Goal: Contribute content

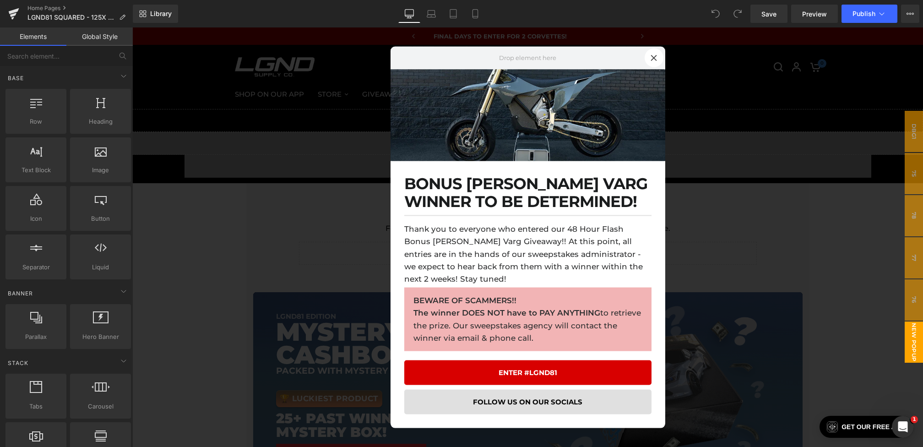
click at [242, 155] on div at bounding box center [527, 236] width 791 height 419
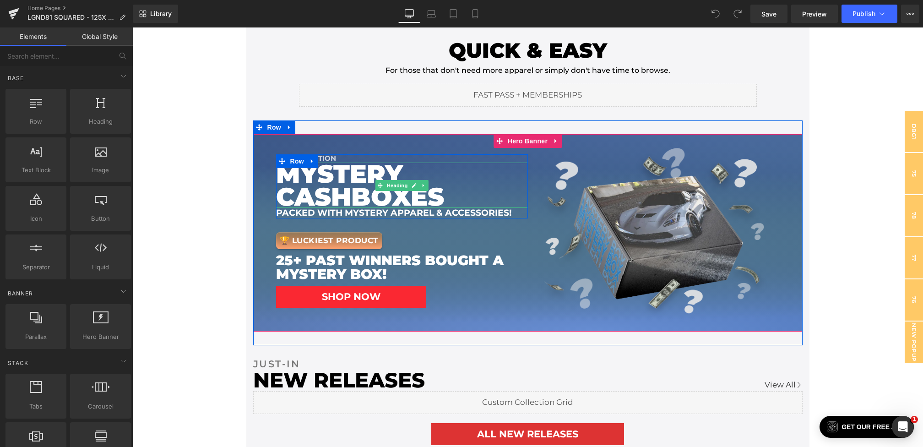
scroll to position [156, 0]
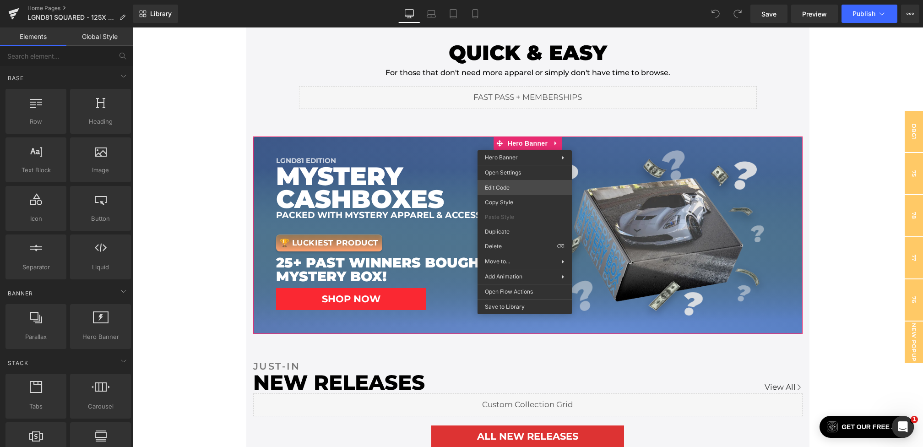
click at [528, 0] on div "You are previewing how the will restyle your page. You can not edit Elements in…" at bounding box center [461, 0] width 923 height 0
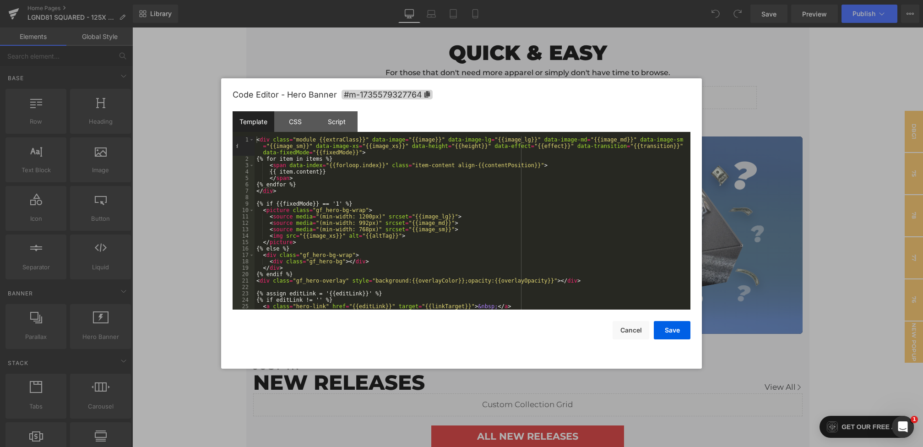
scroll to position [6, 0]
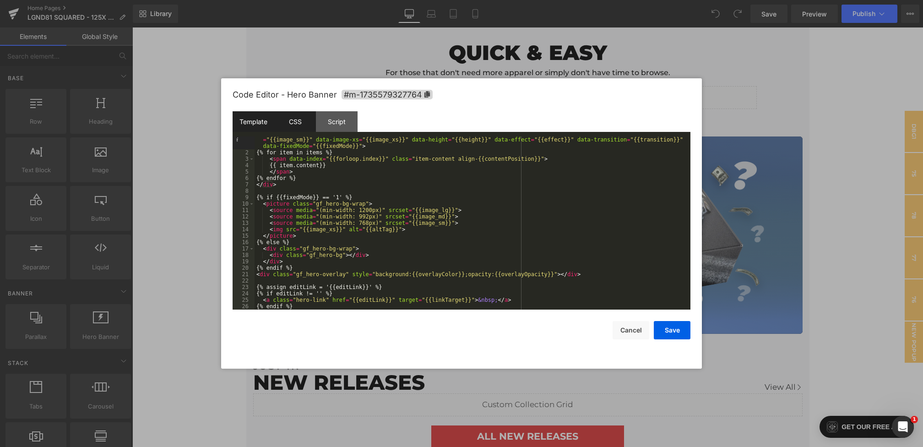
click at [300, 128] on div "CSS" at bounding box center [295, 121] width 42 height 21
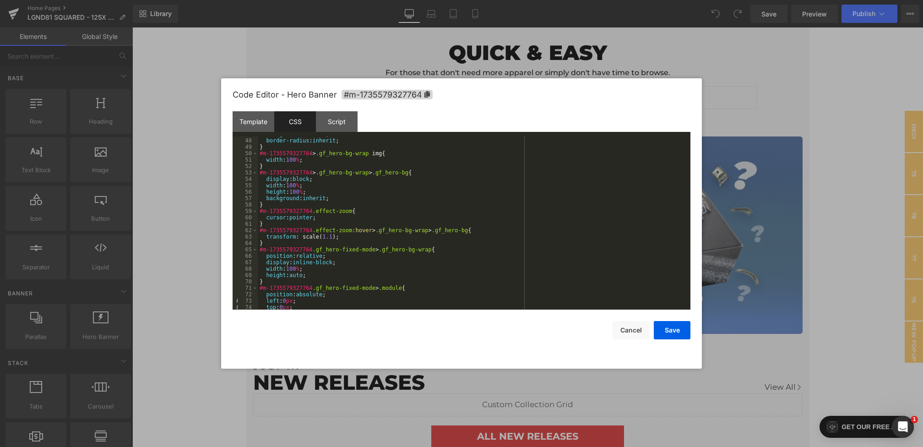
scroll to position [1064, 0]
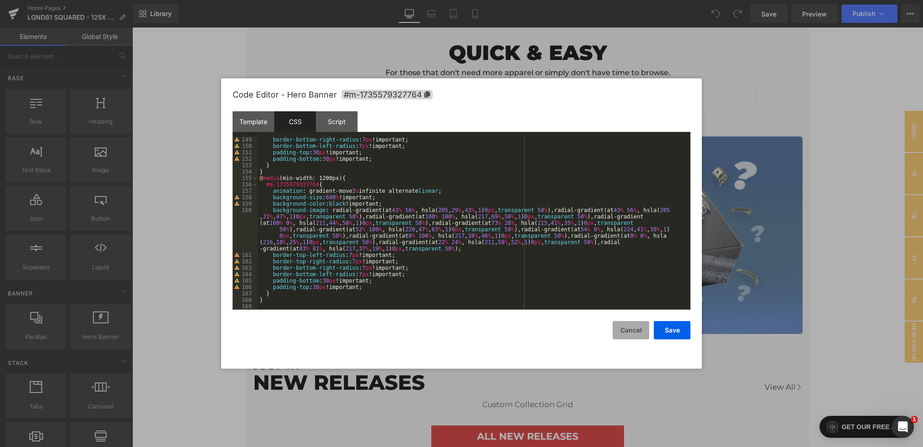
click at [632, 334] on button "Cancel" at bounding box center [631, 330] width 37 height 18
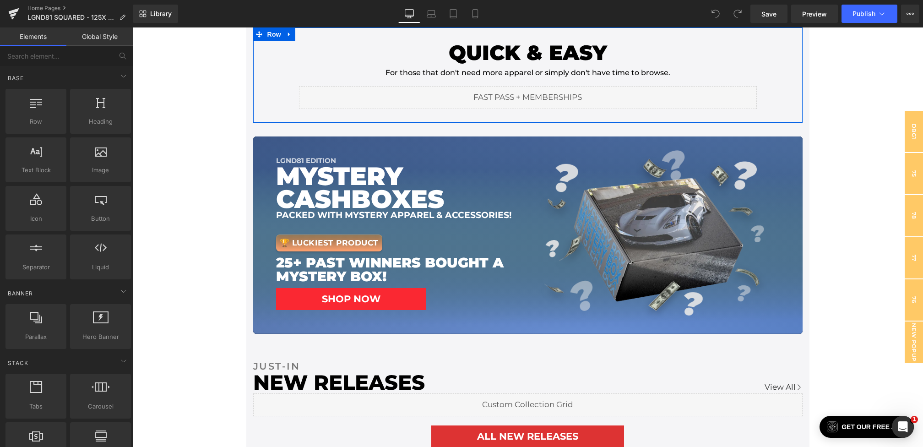
scroll to position [0, 0]
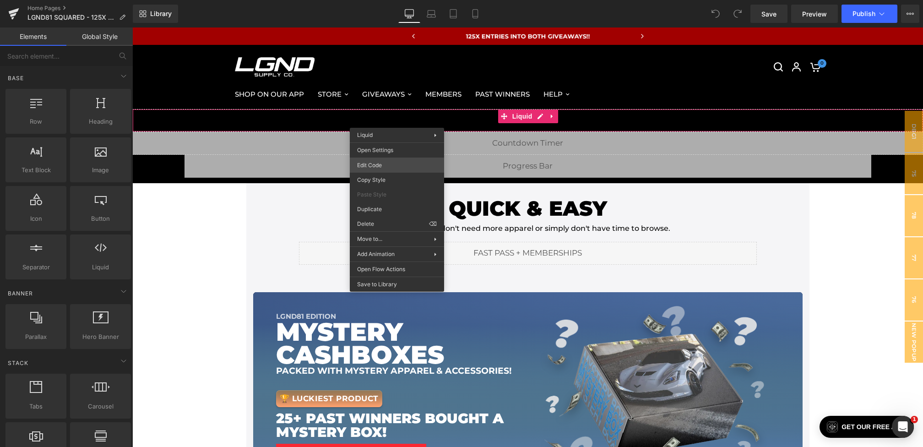
click at [386, 0] on div "You are previewing how the will restyle your page. You can not edit Elements in…" at bounding box center [461, 0] width 923 height 0
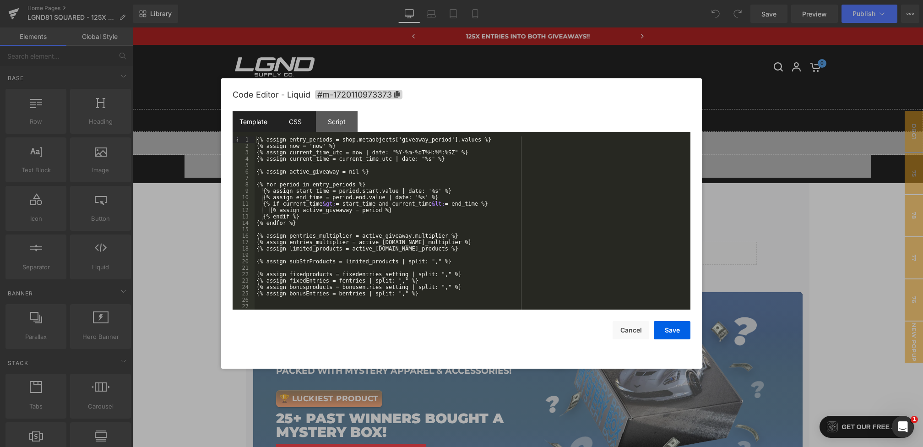
click at [308, 126] on div "CSS" at bounding box center [295, 121] width 42 height 21
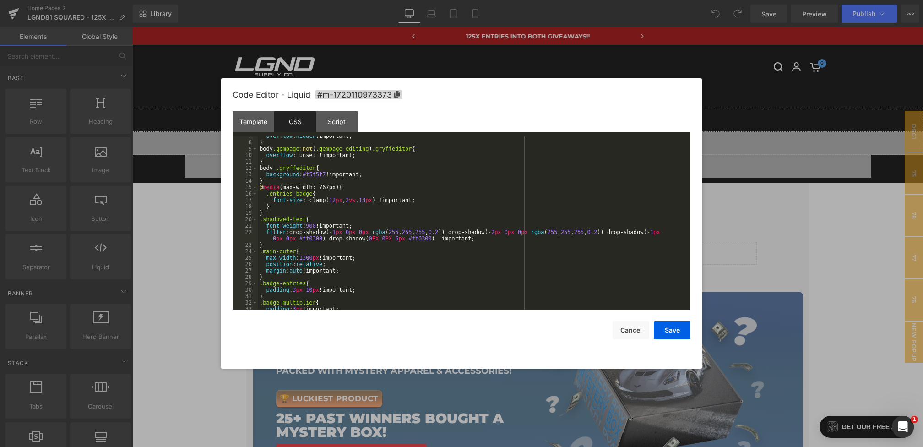
scroll to position [1635, 0]
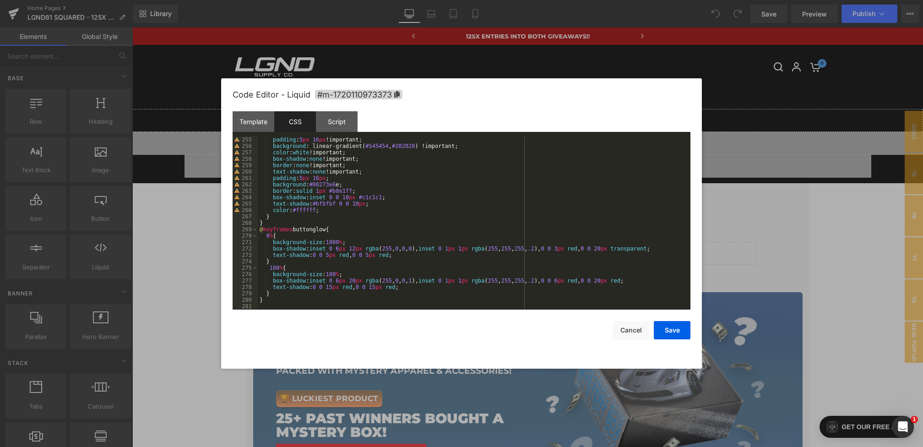
click at [278, 300] on div "padding : 5 px 16 px !important; background : linear-gradient( #545454 , #20202…" at bounding box center [472, 229] width 429 height 186
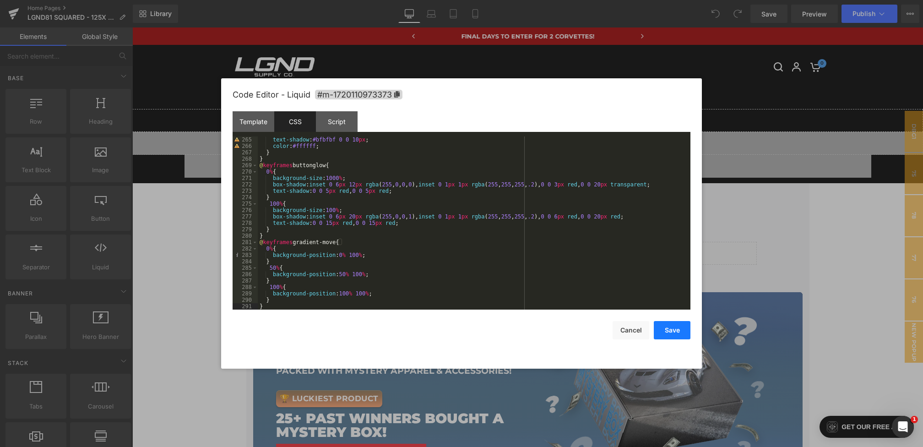
click at [676, 324] on button "Save" at bounding box center [672, 330] width 37 height 18
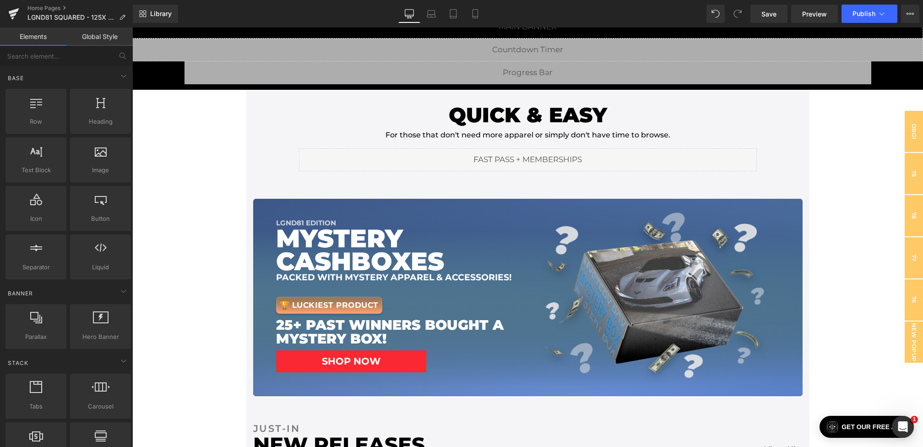
scroll to position [103, 0]
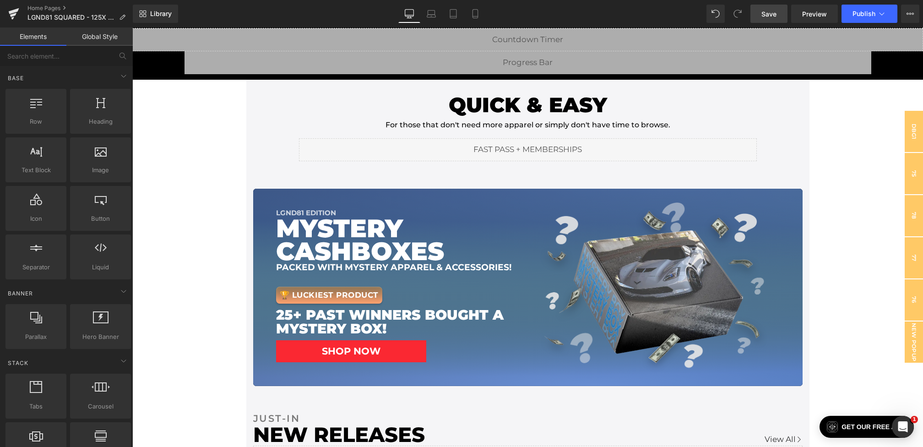
click at [772, 7] on link "Save" at bounding box center [768, 14] width 37 height 18
click at [857, 17] on span "Publish" at bounding box center [864, 13] width 23 height 7
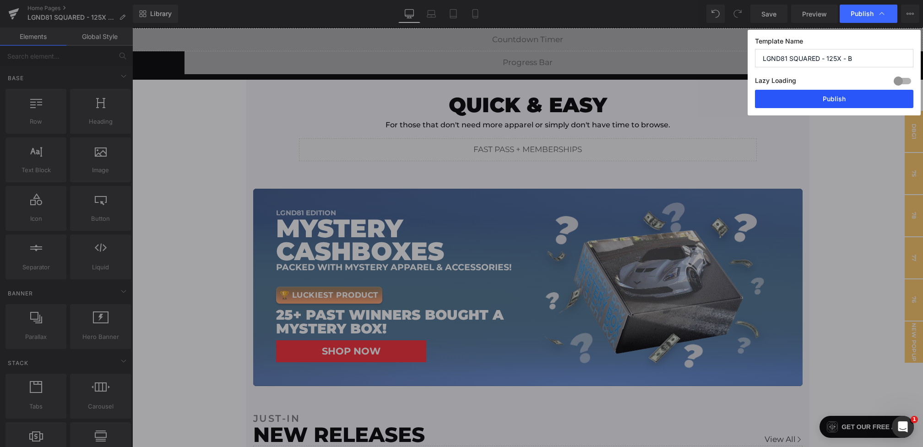
click at [832, 95] on button "Publish" at bounding box center [834, 99] width 158 height 18
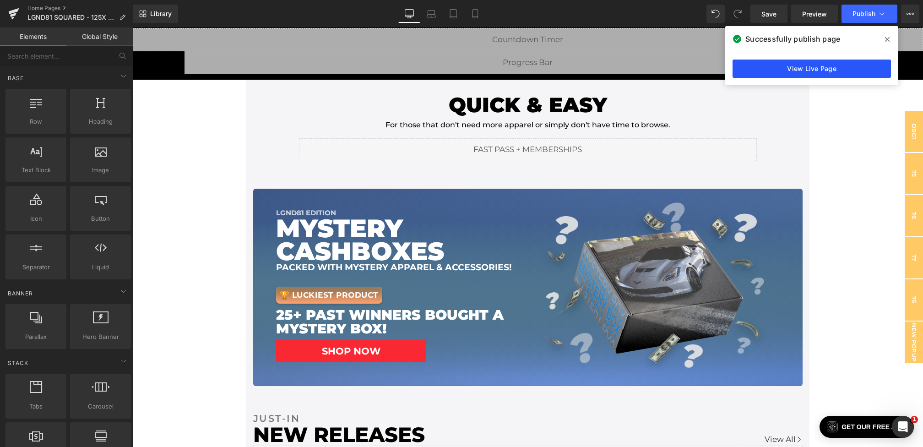
click at [819, 76] on link "View Live Page" at bounding box center [812, 69] width 158 height 18
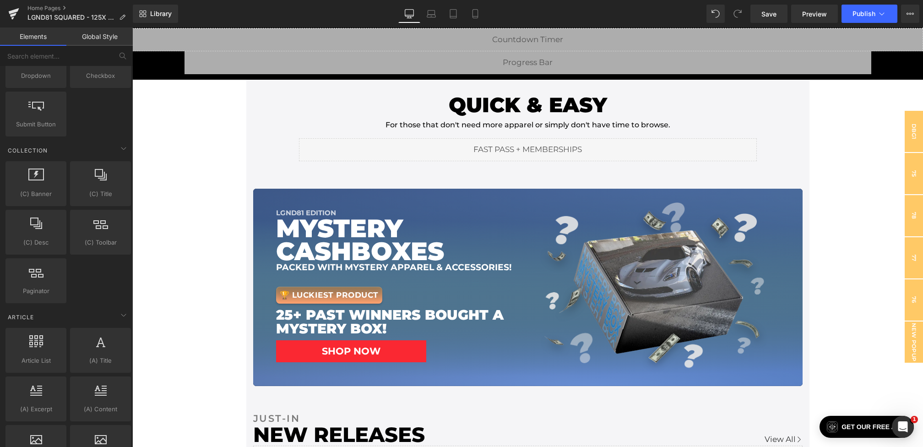
scroll to position [1581, 0]
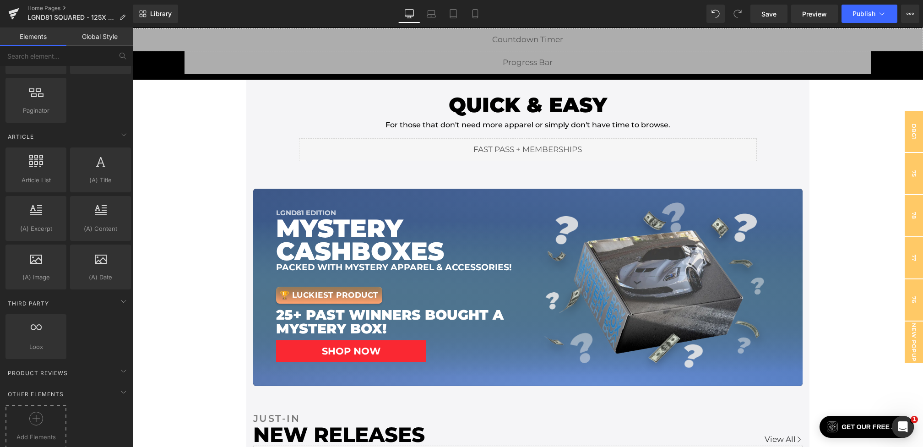
click at [46, 412] on div at bounding box center [36, 422] width 56 height 21
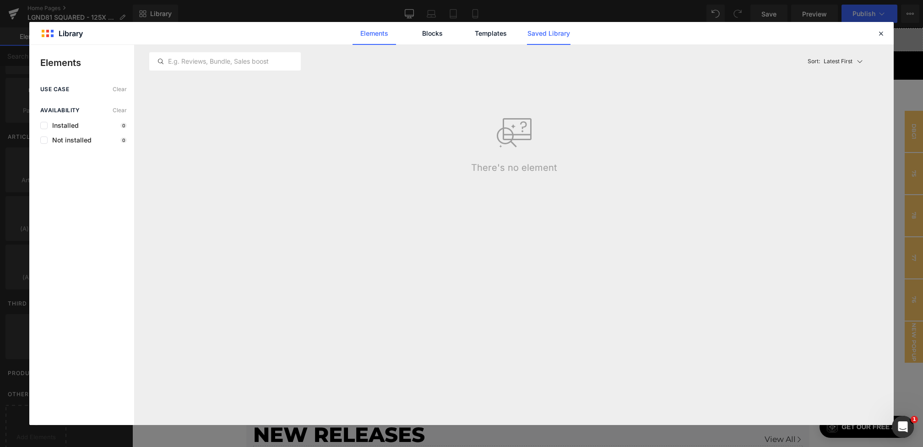
click at [546, 37] on link "Saved Library" at bounding box center [548, 33] width 43 height 23
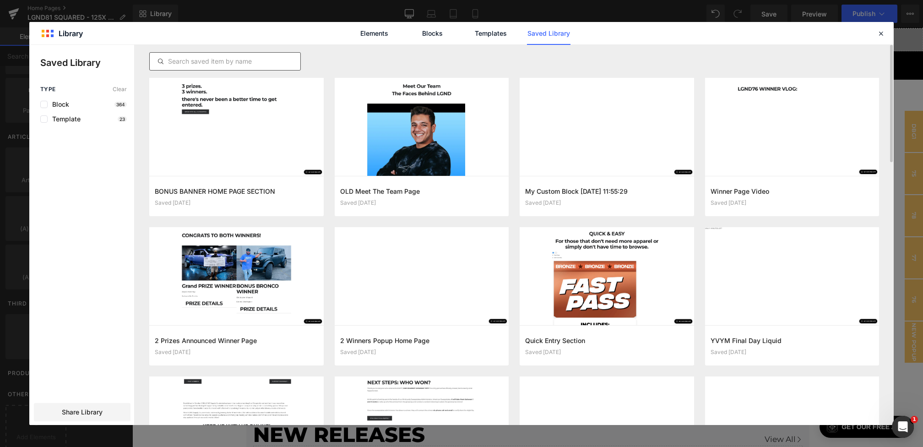
click at [272, 67] on div at bounding box center [225, 61] width 152 height 18
click at [256, 62] on input "text" at bounding box center [225, 61] width 151 height 11
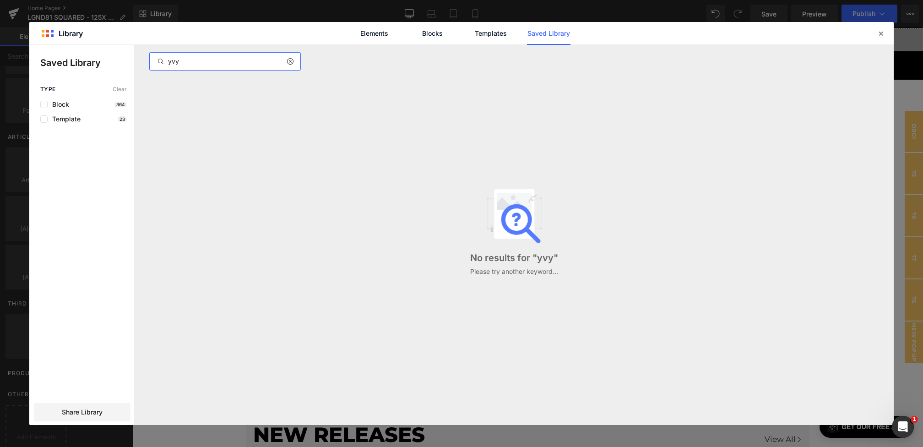
type input "yvym"
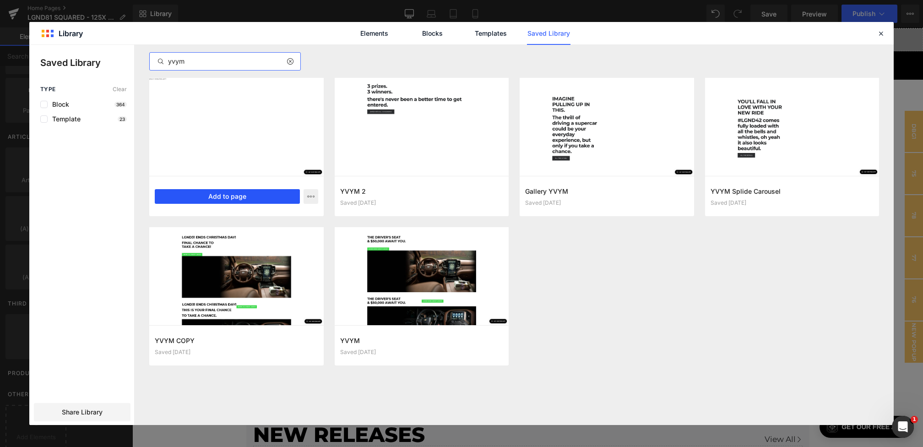
click at [244, 196] on button "Add to page" at bounding box center [227, 196] width 145 height 15
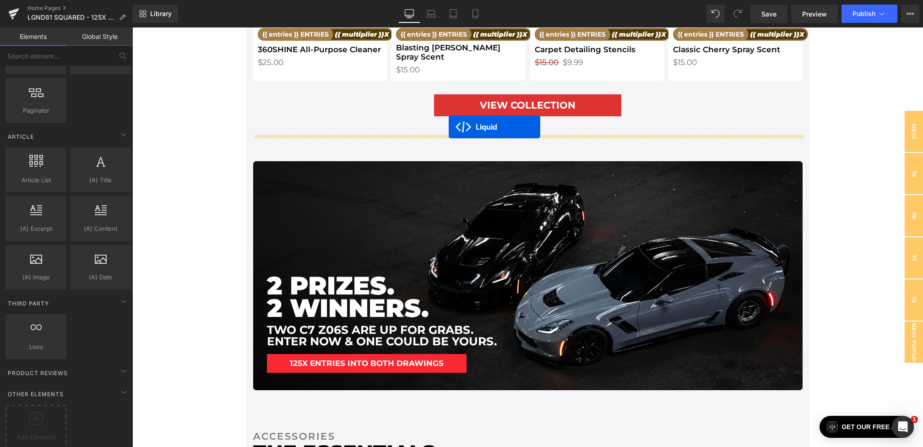
scroll to position [1355, 0]
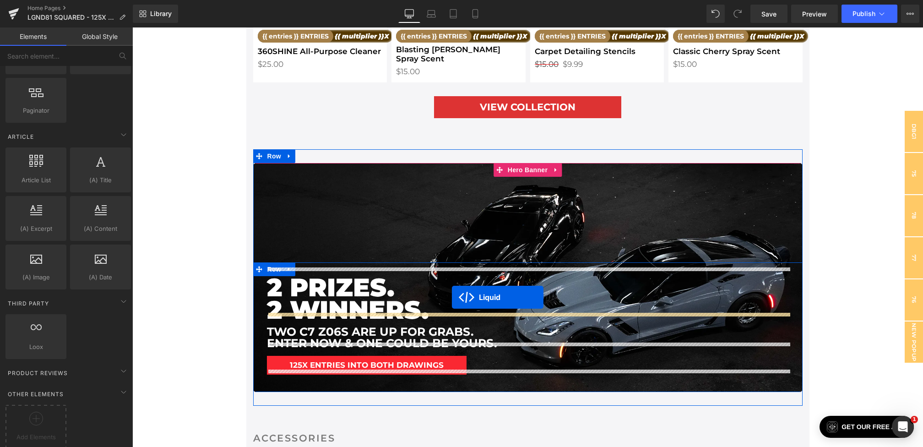
drag, startPoint x: 520, startPoint y: 107, endPoint x: 452, endPoint y: 298, distance: 202.2
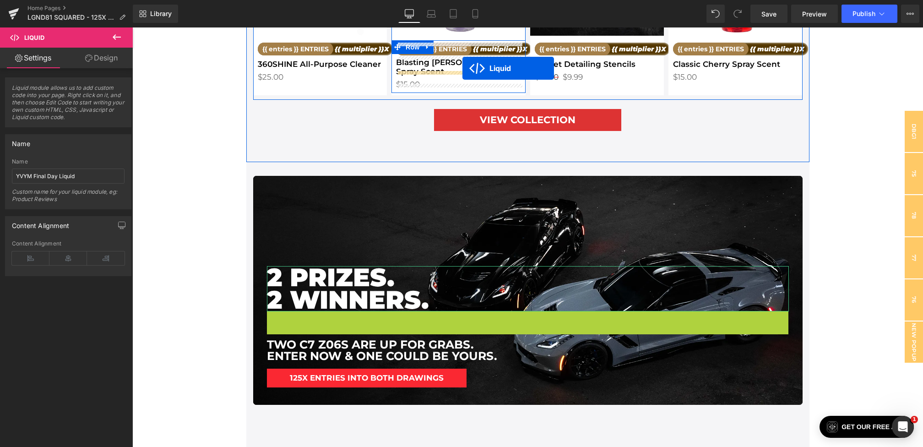
scroll to position [1333, 0]
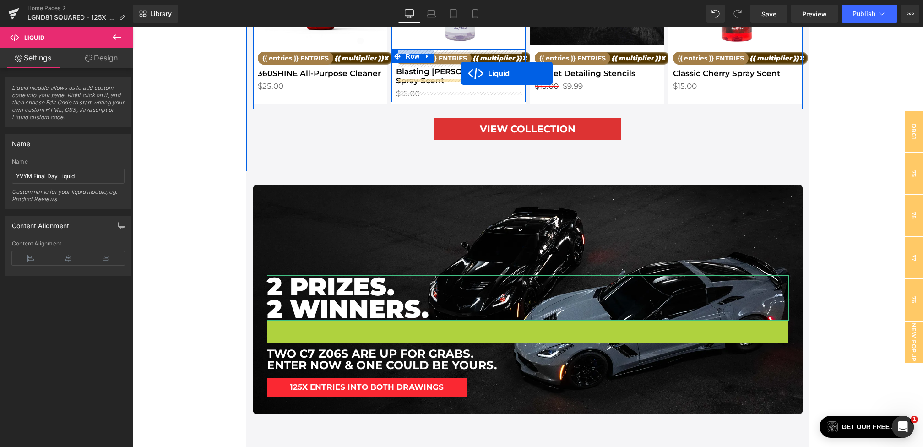
drag, startPoint x: 521, startPoint y: 300, endPoint x: 461, endPoint y: 74, distance: 234.0
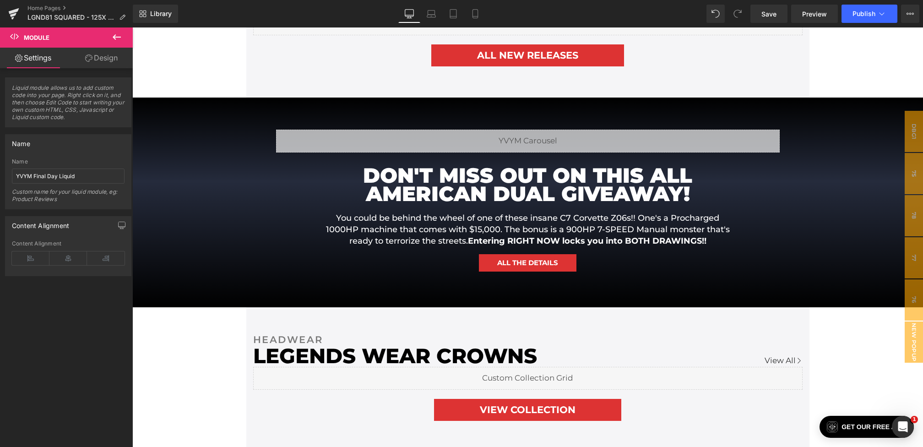
scroll to position [435, 0]
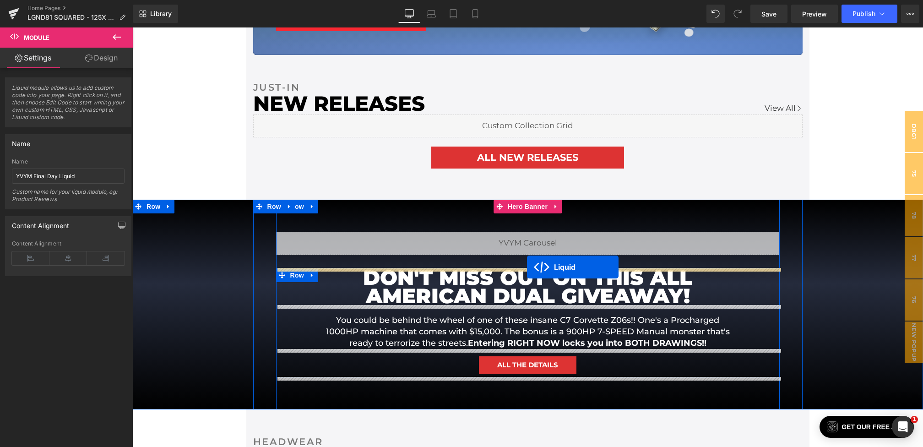
drag, startPoint x: 458, startPoint y: 237, endPoint x: 527, endPoint y: 267, distance: 75.3
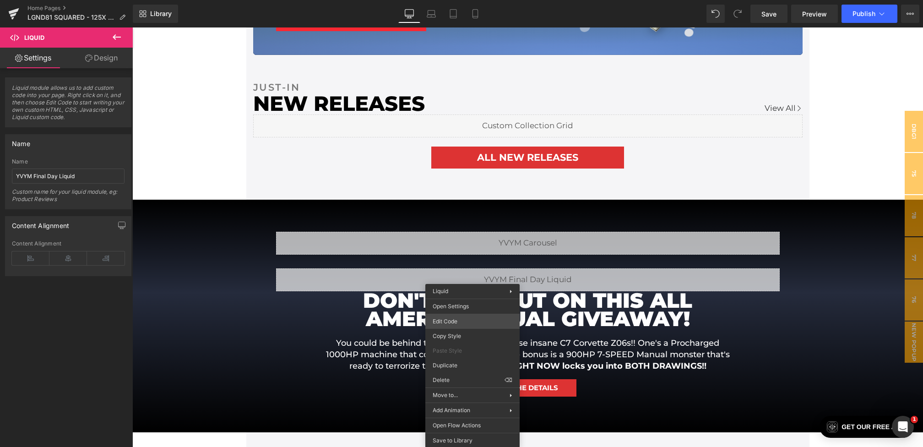
click at [447, 0] on div "Liquid You are previewing how the will restyle your page. You can not edit Elem…" at bounding box center [461, 0] width 923 height 0
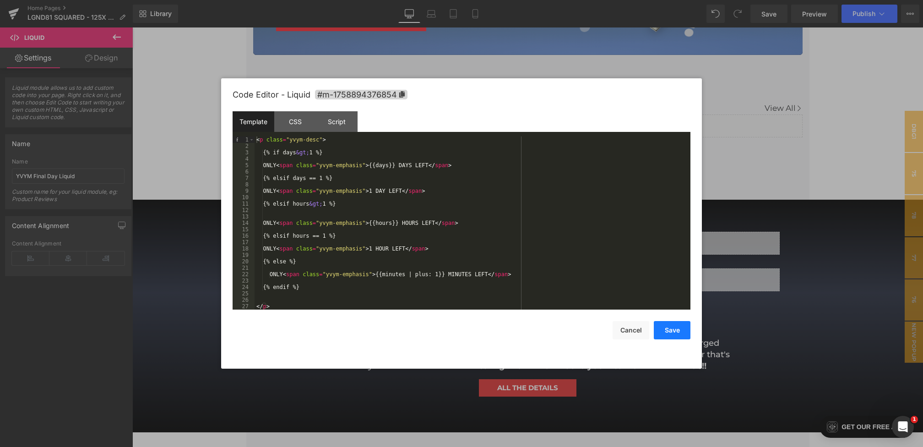
click at [668, 331] on button "Save" at bounding box center [672, 330] width 37 height 18
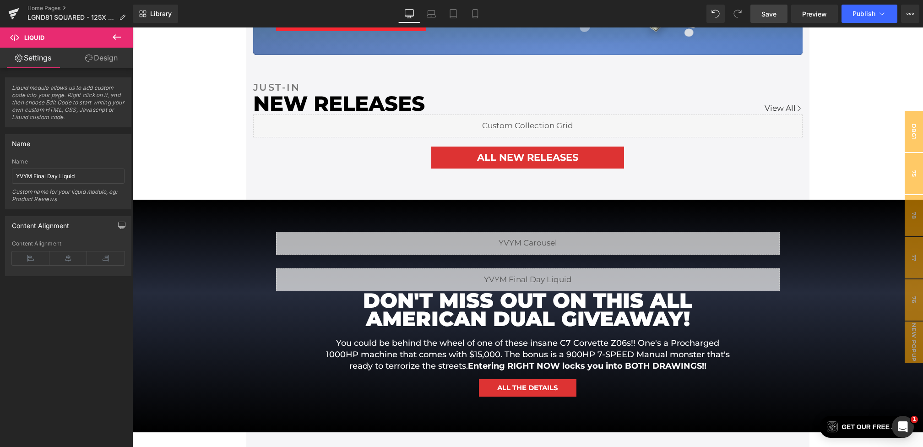
drag, startPoint x: 764, startPoint y: 13, endPoint x: 510, endPoint y: 15, distance: 253.7
click at [764, 13] on span "Save" at bounding box center [768, 14] width 15 height 10
click at [826, 20] on link "Preview" at bounding box center [814, 14] width 47 height 18
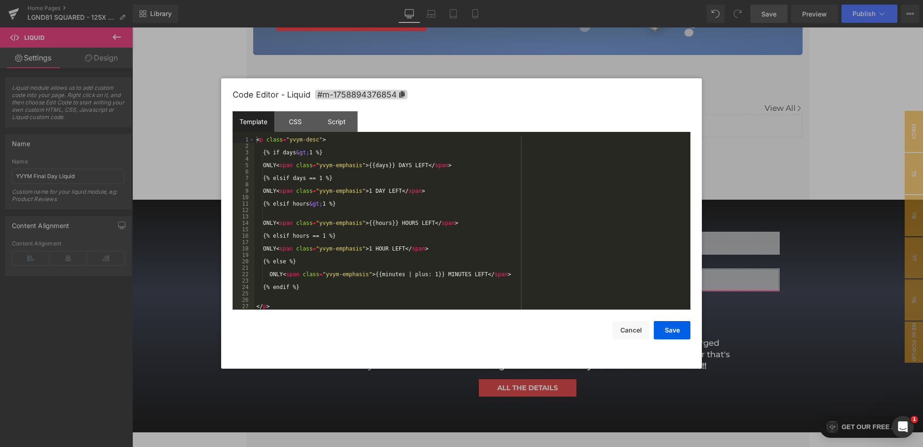
click at [428, 0] on div "Liquid You are previewing how the will restyle your page. You can not edit Elem…" at bounding box center [461, 0] width 923 height 0
drag, startPoint x: 283, startPoint y: 165, endPoint x: 271, endPoint y: 165, distance: 12.4
click at [271, 165] on div "< p class = "yvym-desc" > {% if days &gt; 1 %} ONLY < span class = "yvym-emphas…" at bounding box center [473, 229] width 436 height 186
click at [439, 166] on div "< p class = "yvym-desc" > {% if days &gt; 1 %} ONLY < span class = "yvym-emphas…" at bounding box center [473, 229] width 436 height 186
click at [412, 192] on div "< p class = "yvym-desc" > {% if days &gt; 1 %} ONLY < span class = "yvym-emphas…" at bounding box center [473, 229] width 436 height 186
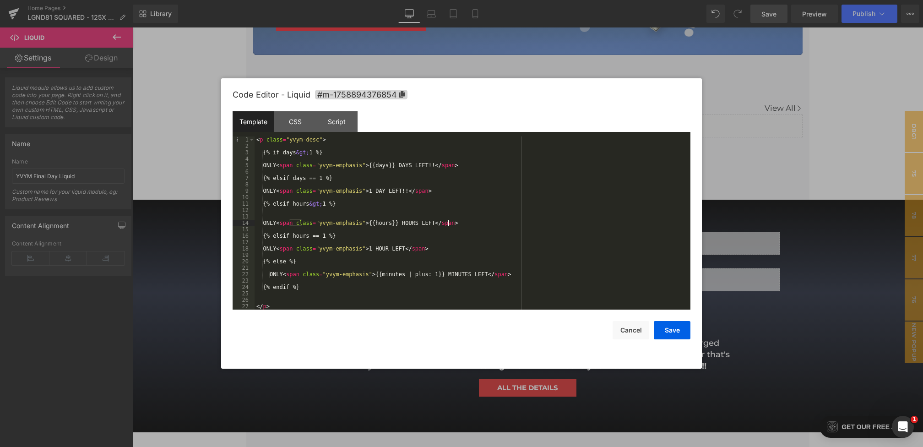
click at [447, 224] on div "< p class = "yvym-desc" > {% if days &gt; 1 %} ONLY < span class = "yvym-emphas…" at bounding box center [473, 229] width 436 height 186
click at [415, 249] on div "< p class = "yvym-desc" > {% if days &gt; 1 %} ONLY < span class = "yvym-emphas…" at bounding box center [473, 229] width 436 height 186
click at [494, 275] on div "< p class = "yvym-desc" > {% if days &gt; 1 %} ONLY < span class = "yvym-emphas…" at bounding box center [473, 229] width 436 height 186
click at [667, 326] on button "Save" at bounding box center [672, 330] width 37 height 18
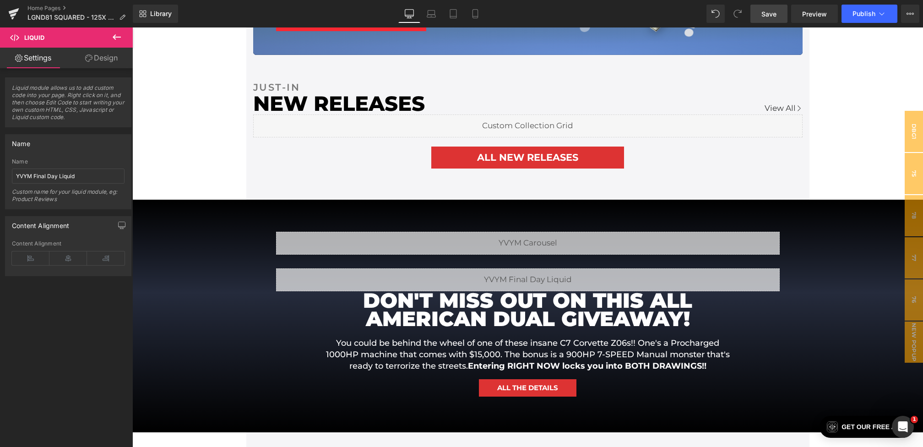
click at [780, 17] on link "Save" at bounding box center [768, 14] width 37 height 18
click at [799, 17] on link "Preview" at bounding box center [814, 14] width 47 height 18
click at [764, 18] on span "Save" at bounding box center [768, 14] width 15 height 10
click at [869, 20] on button "Publish" at bounding box center [870, 14] width 56 height 18
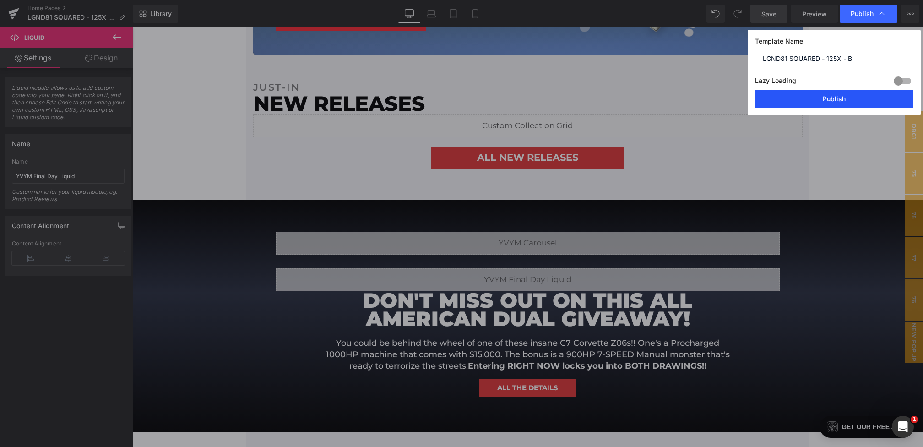
click at [837, 103] on button "Publish" at bounding box center [834, 99] width 158 height 18
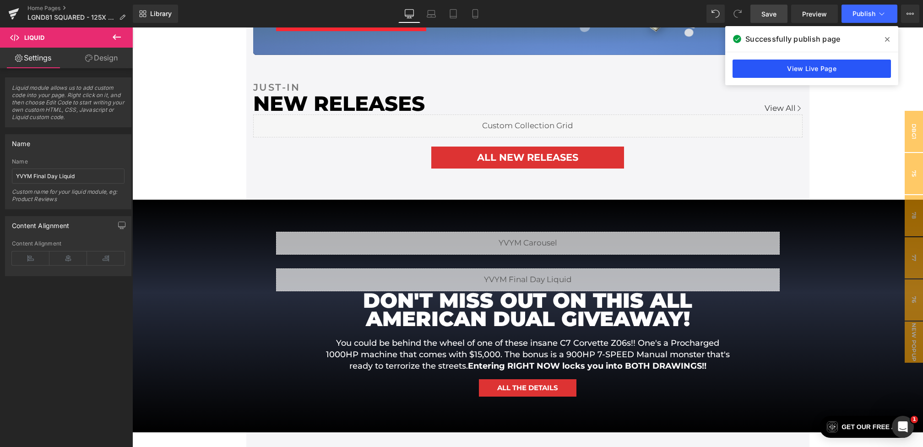
click at [804, 71] on link "View Live Page" at bounding box center [812, 69] width 158 height 18
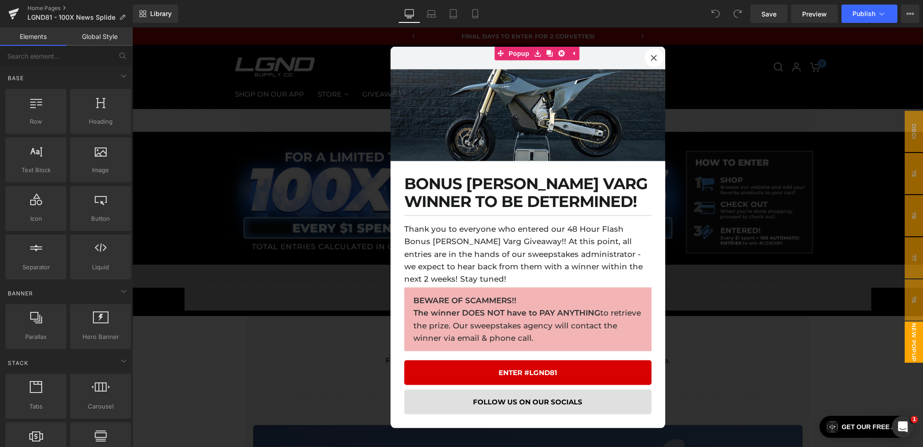
click at [872, 187] on div at bounding box center [527, 236] width 791 height 419
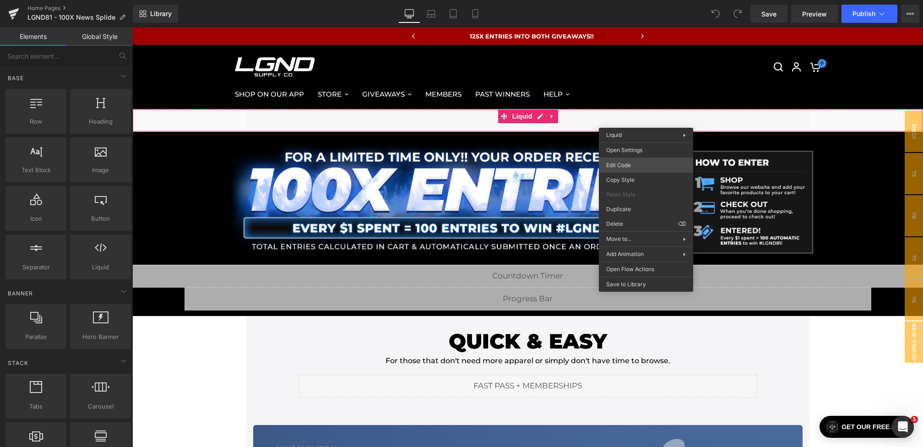
click at [630, 0] on div "You are previewing how the will restyle your page. You can not edit Elements in…" at bounding box center [461, 0] width 923 height 0
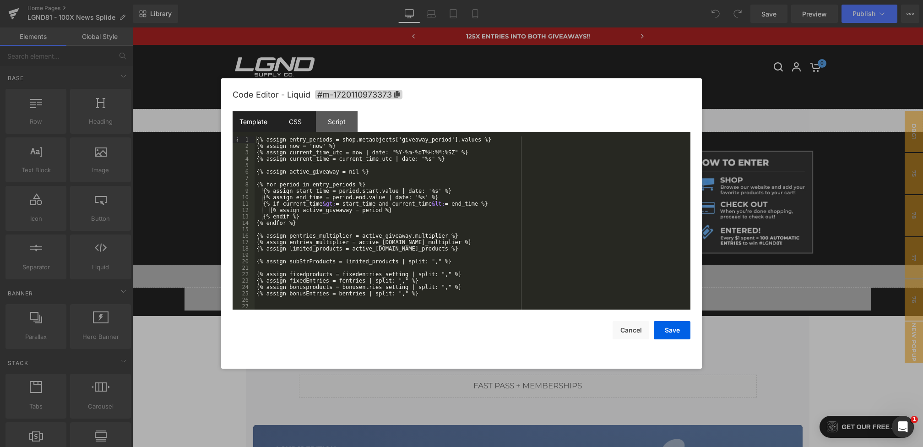
click at [297, 113] on div "CSS" at bounding box center [295, 121] width 42 height 21
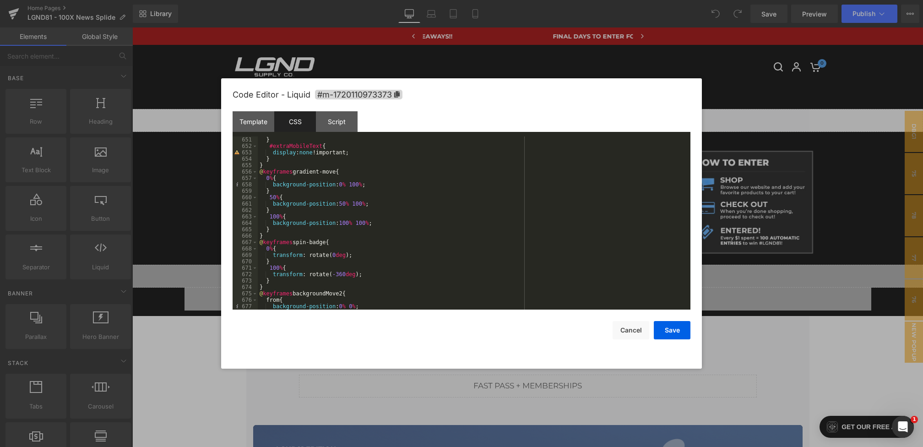
scroll to position [4238, 0]
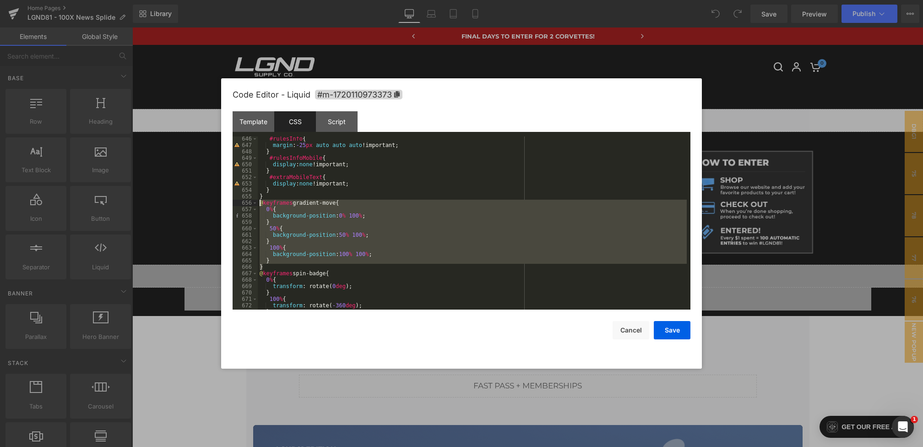
drag, startPoint x: 272, startPoint y: 266, endPoint x: 247, endPoint y: 204, distance: 67.0
click at [247, 204] on pre "646 647 648 649 650 651 652 653 654 655 656 657 658 659 660 661 662 663 664 665…" at bounding box center [462, 222] width 458 height 173
click at [617, 322] on button "Cancel" at bounding box center [631, 330] width 37 height 18
